Goal: Information Seeking & Learning: Learn about a topic

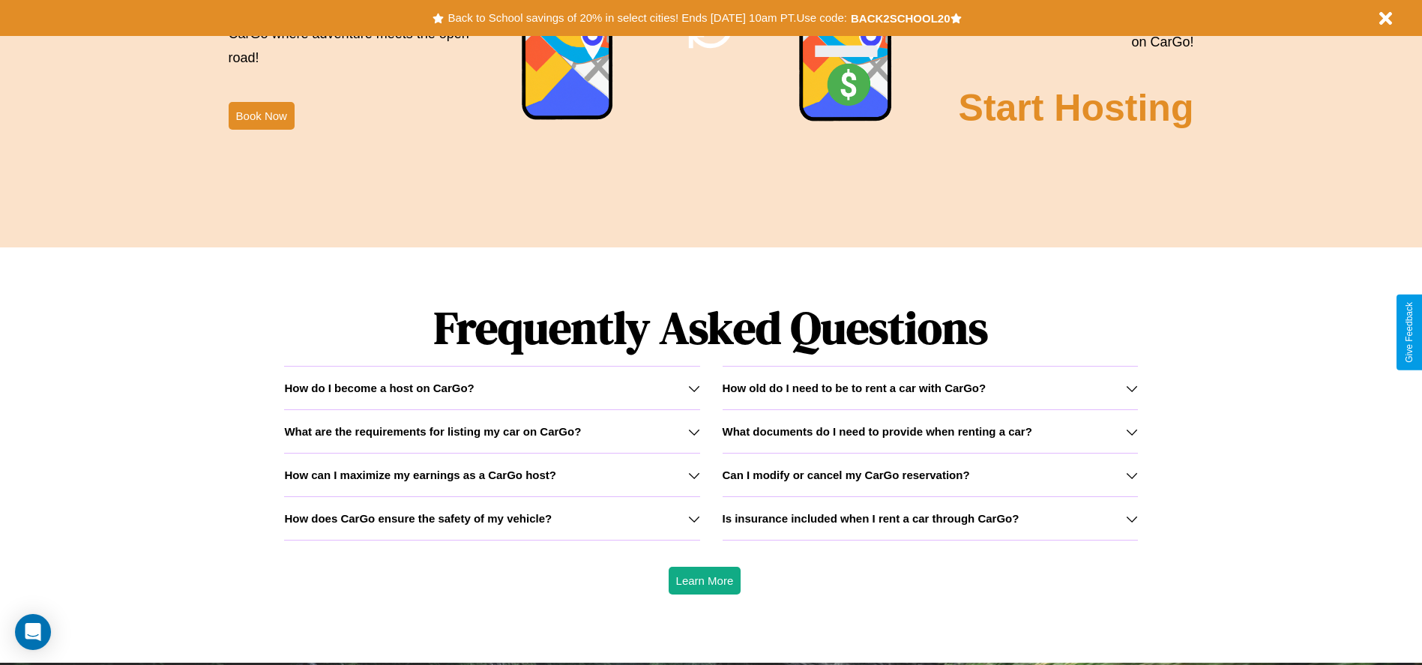
scroll to position [2150, 0]
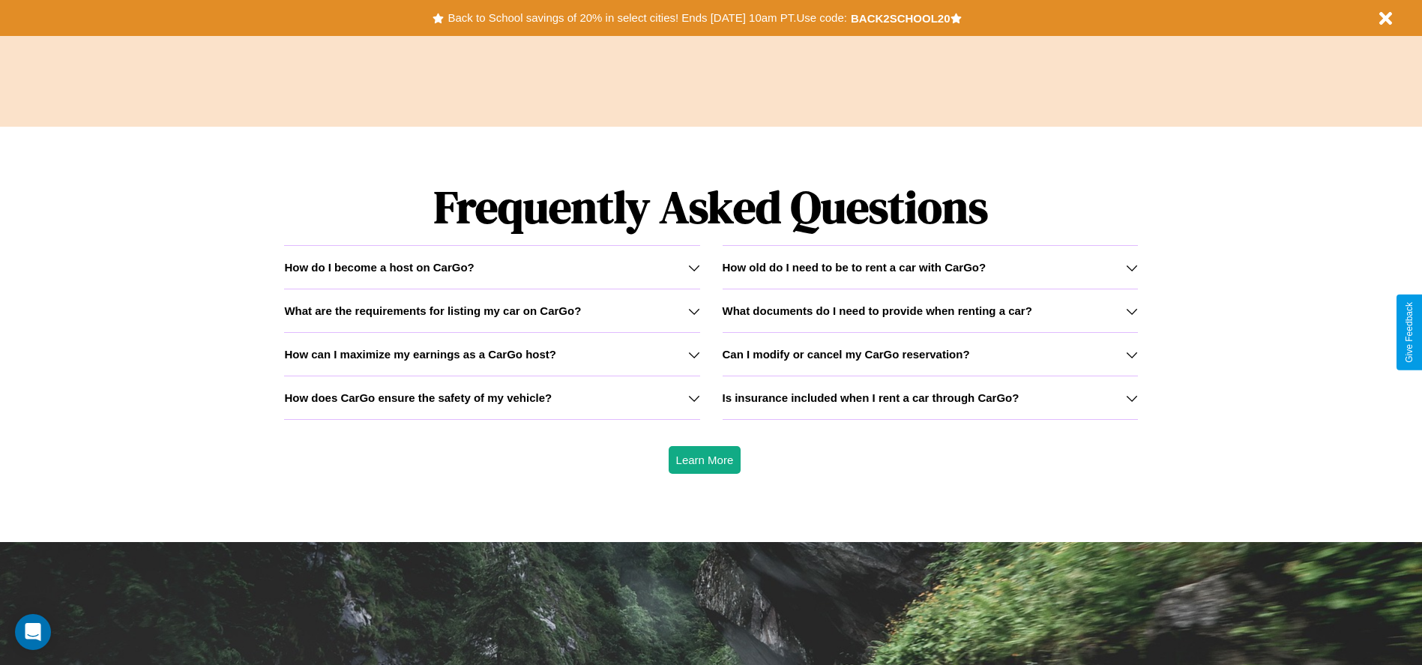
click at [492, 354] on h3 "How can I maximize my earnings as a CarGo host?" at bounding box center [420, 354] width 272 height 13
click at [693, 397] on icon at bounding box center [694, 398] width 12 height 12
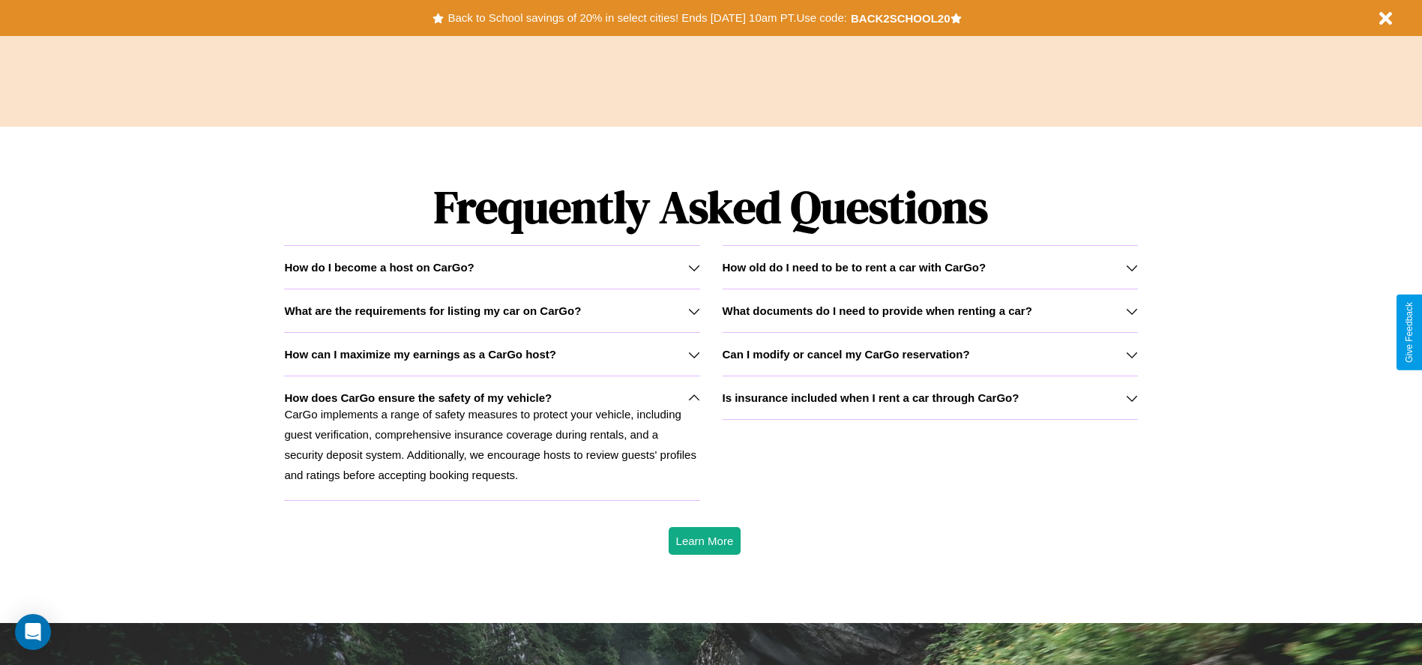
click at [492, 310] on h3 "What are the requirements for listing my car on CarGo?" at bounding box center [432, 310] width 297 height 13
click at [1131, 397] on icon at bounding box center [1132, 398] width 12 height 12
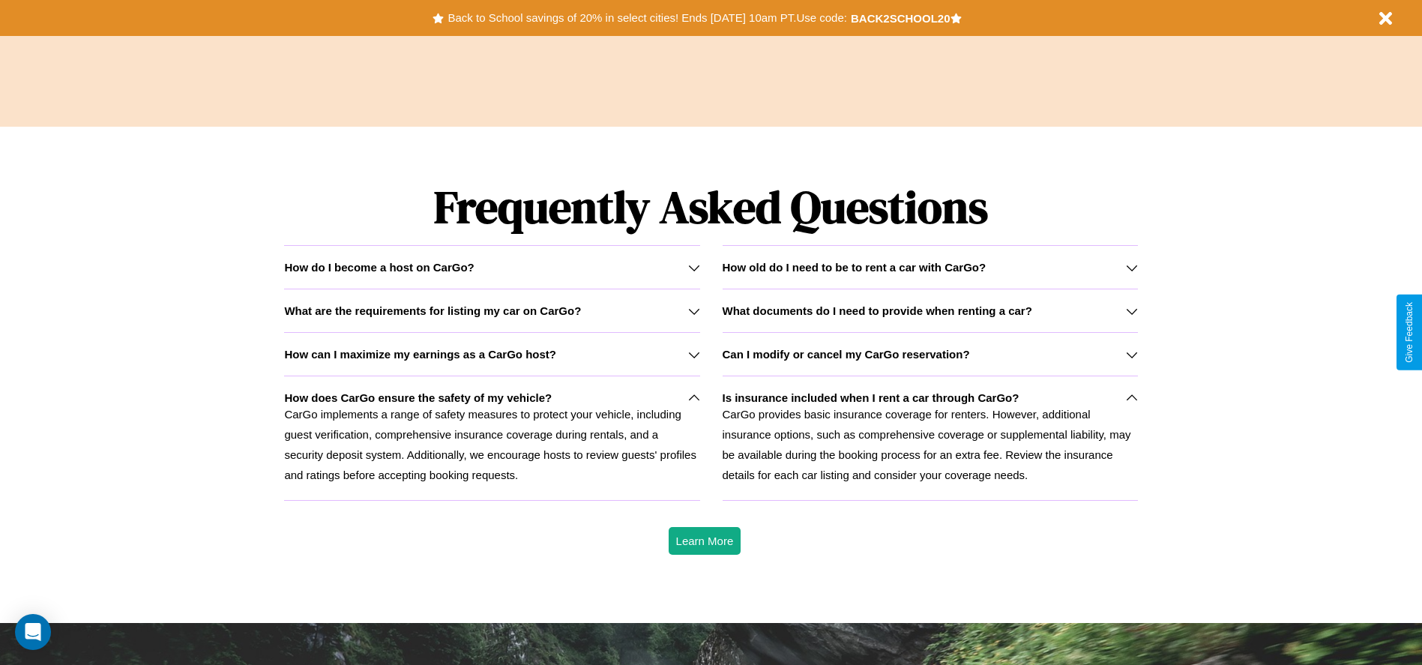
click at [1131, 354] on icon at bounding box center [1132, 354] width 12 height 12
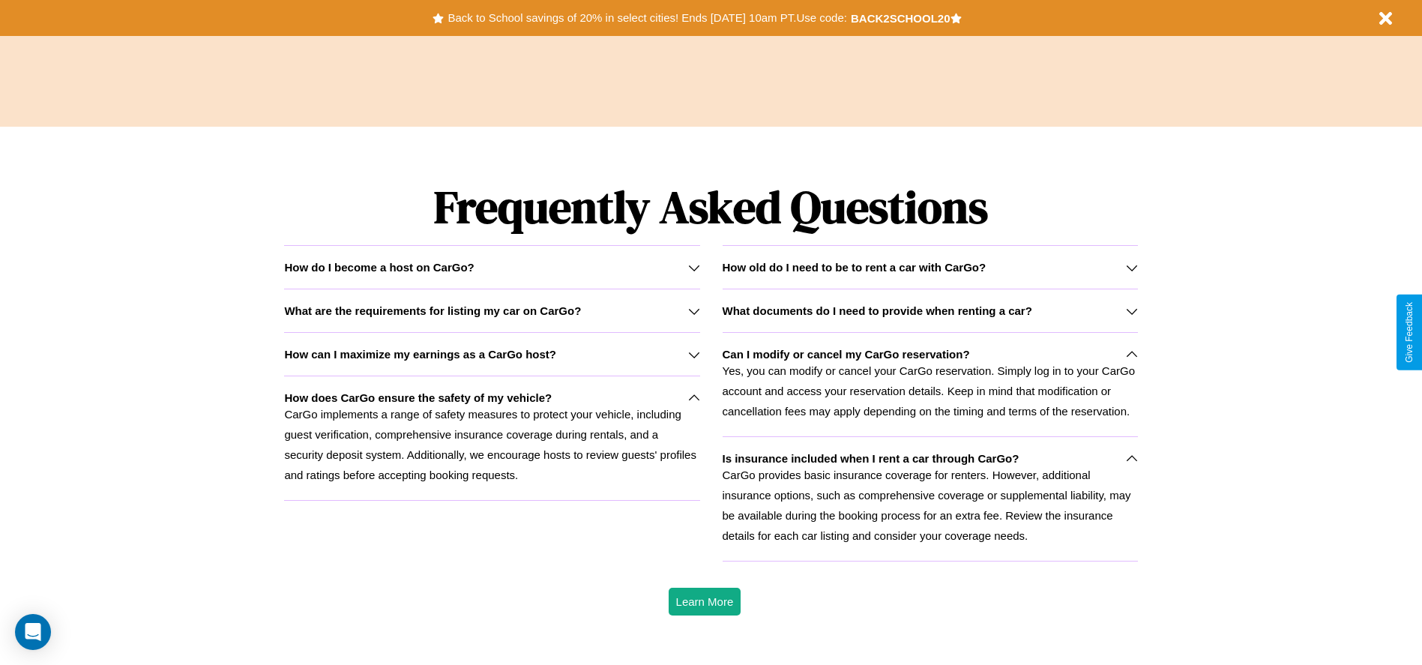
click at [492, 310] on h3 "What are the requirements for listing my car on CarGo?" at bounding box center [432, 310] width 297 height 13
click at [1131, 354] on icon at bounding box center [1132, 354] width 12 height 12
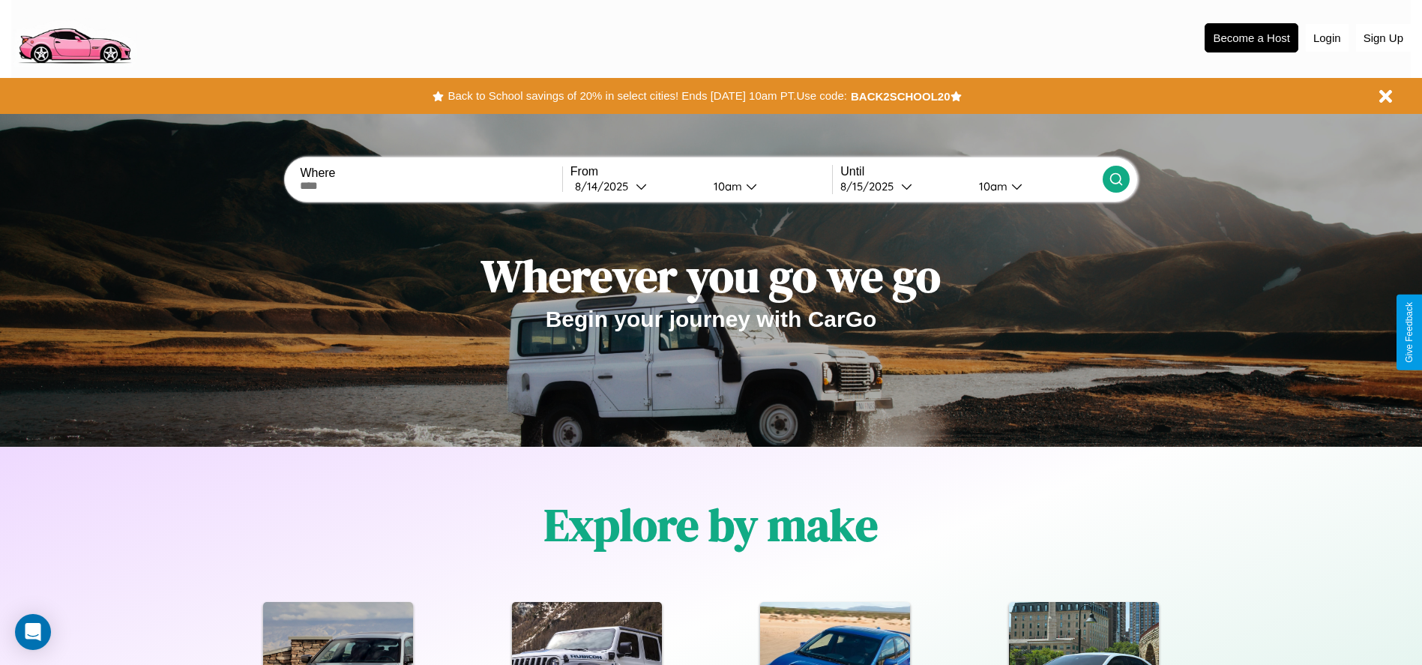
scroll to position [0, 0]
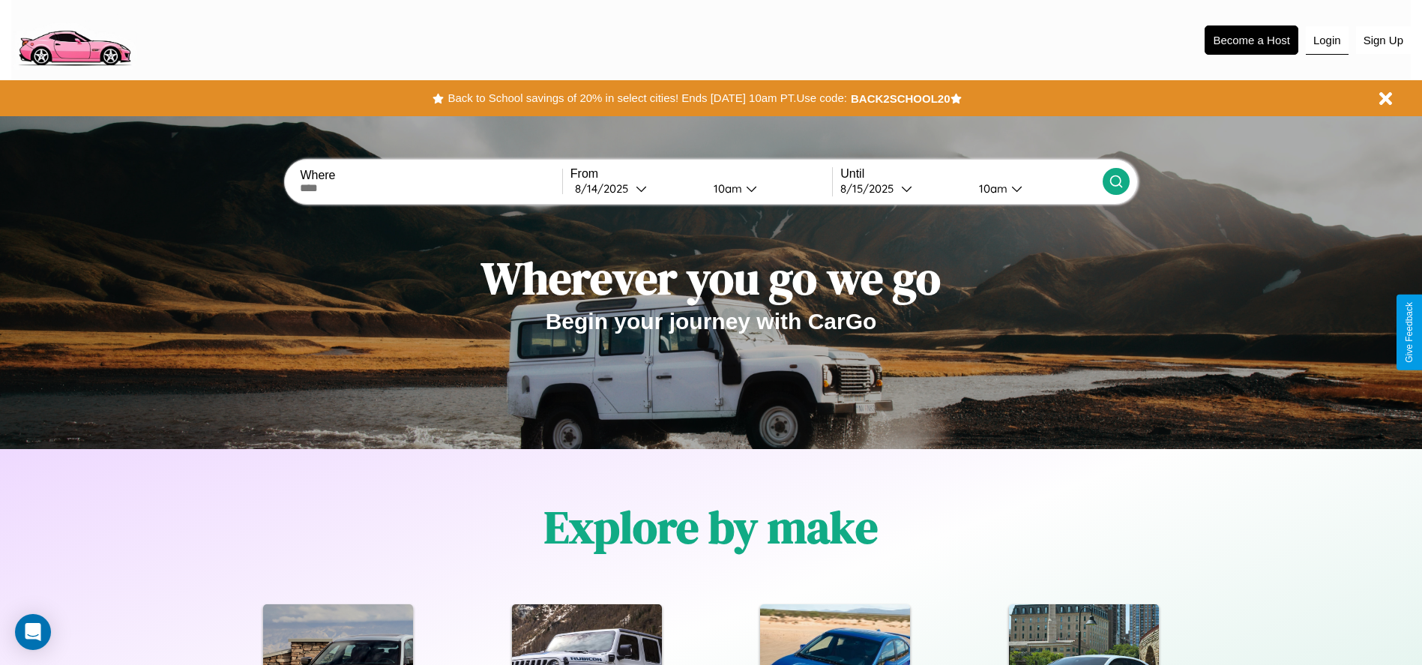
click at [1327, 40] on button "Login" at bounding box center [1327, 40] width 43 height 28
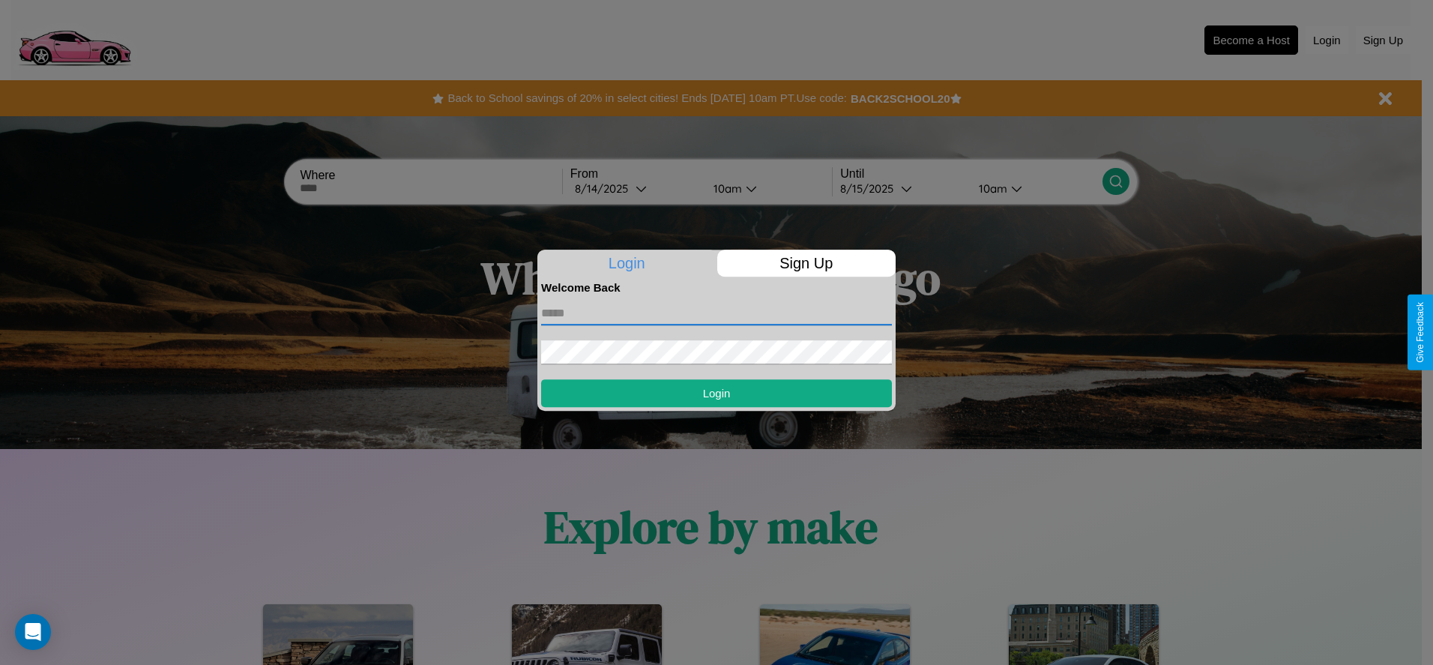
click at [716, 313] on input "text" at bounding box center [716, 313] width 351 height 24
type input "**********"
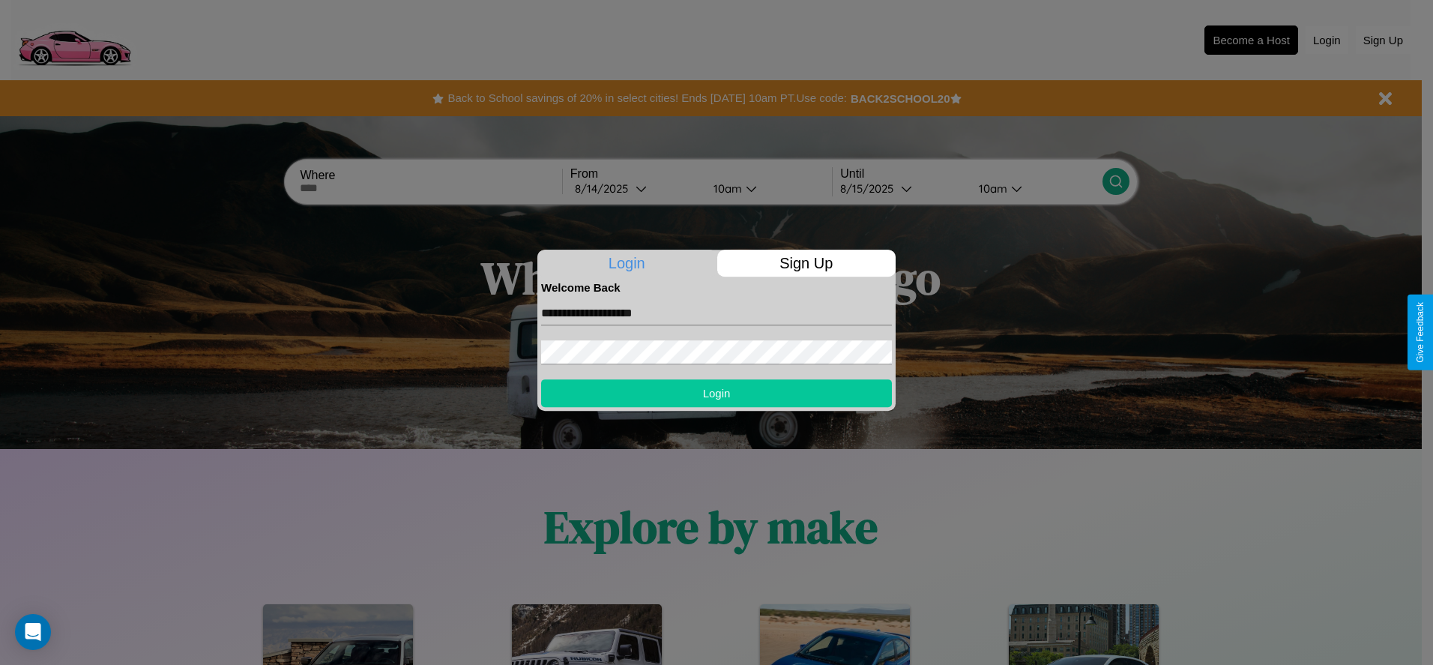
click at [716, 393] on button "Login" at bounding box center [716, 393] width 351 height 28
